Goal: Task Accomplishment & Management: Use online tool/utility

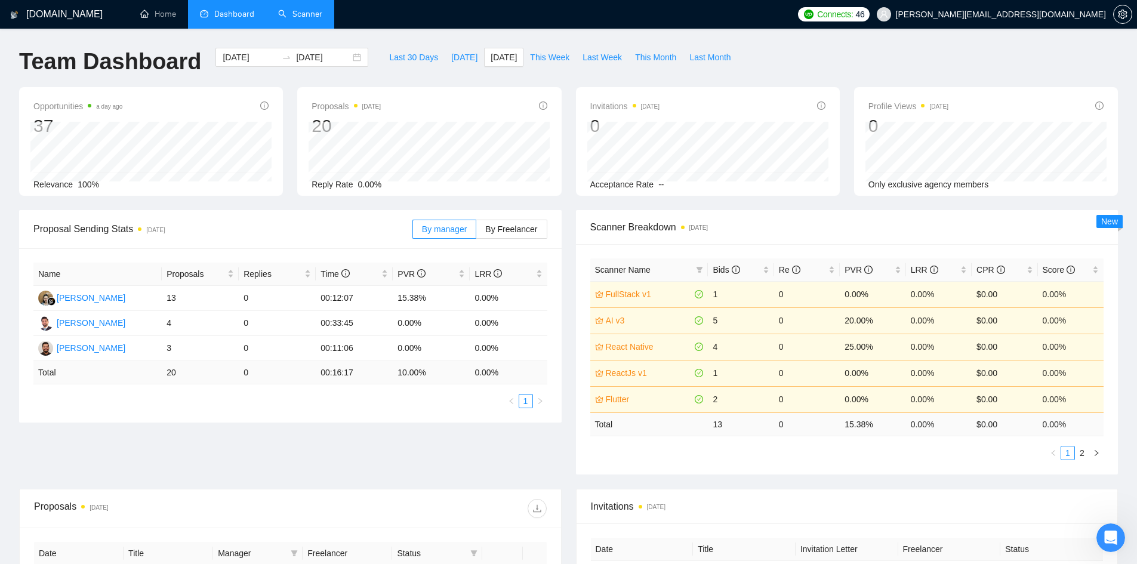
click at [310, 9] on link "Scanner" at bounding box center [300, 14] width 44 height 10
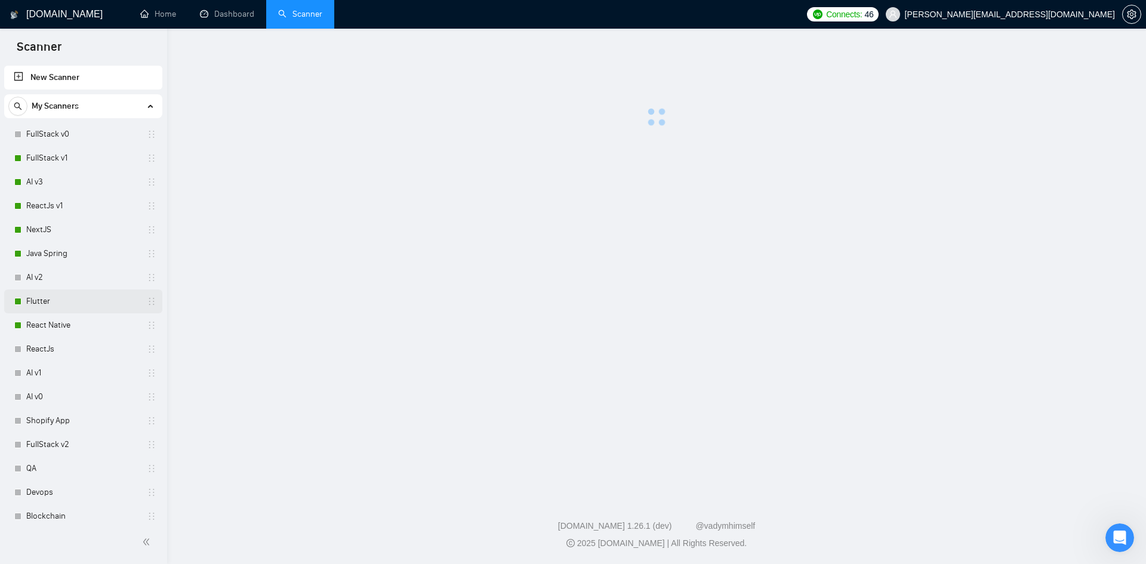
click at [60, 301] on link "Flutter" at bounding box center [82, 302] width 113 height 24
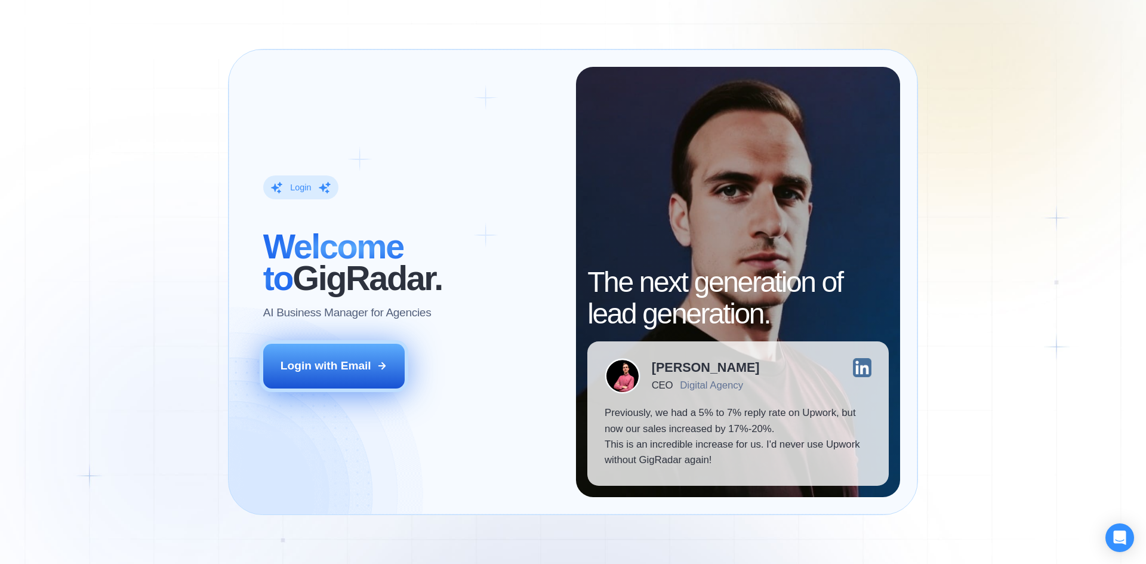
click at [344, 362] on div "Login with Email" at bounding box center [326, 366] width 91 height 16
